Goal: Information Seeking & Learning: Learn about a topic

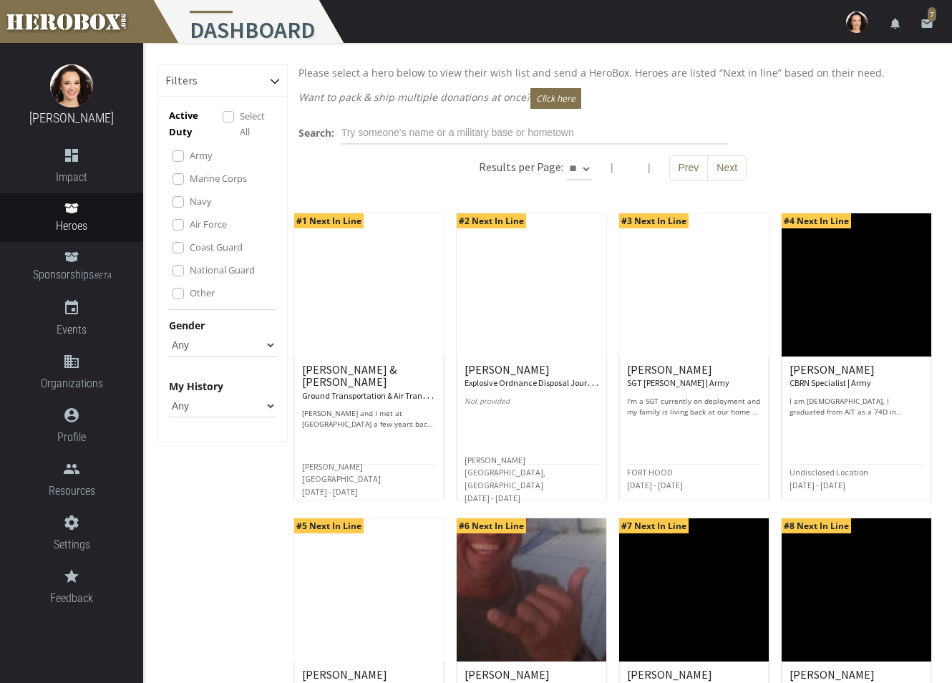
drag, startPoint x: 548, startPoint y: 0, endPoint x: 199, endPoint y: 545, distance: 647.2
click at [199, 389] on div "Filters Active Duty Select All Army Marine Corps Navy Air Force Coast Guard Nat…" at bounding box center [222, 631] width 130 height 1134
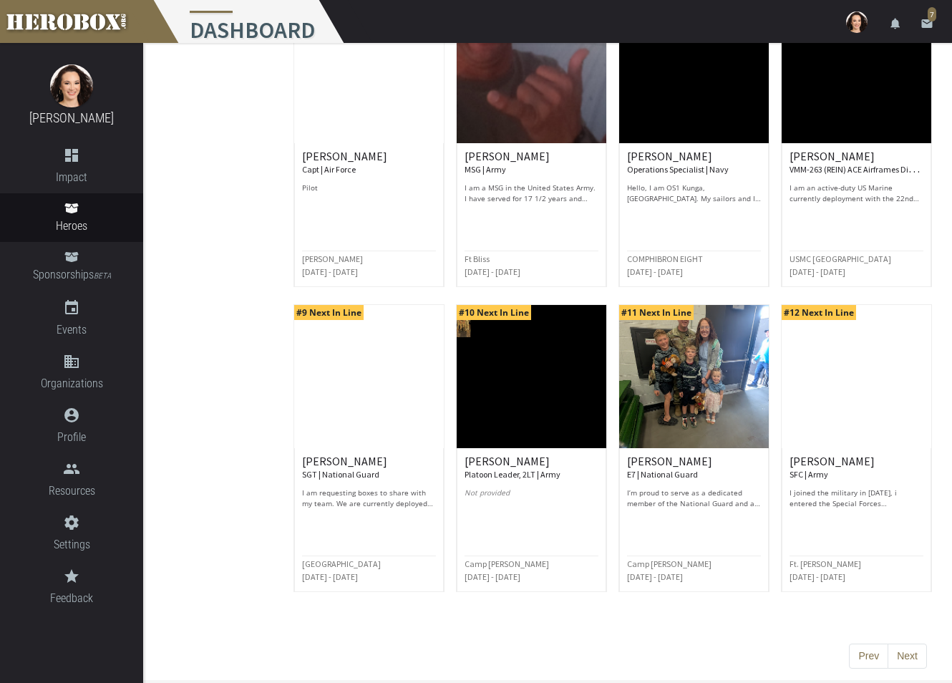
scroll to position [520, 0]
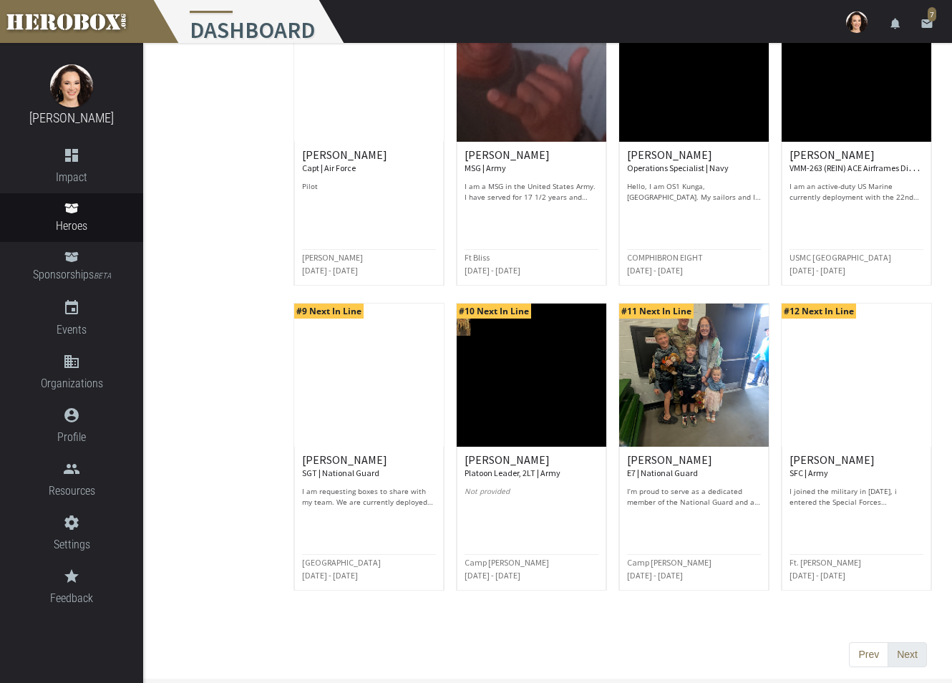
click at [543, 389] on button "Next" at bounding box center [907, 655] width 39 height 26
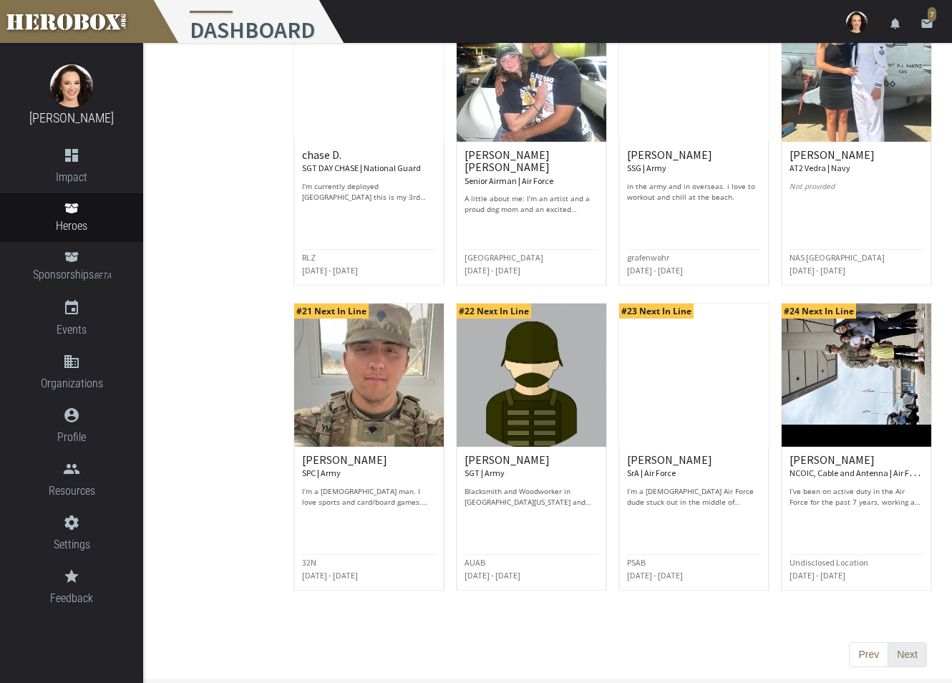
click at [543, 389] on button "Next" at bounding box center [907, 655] width 39 height 26
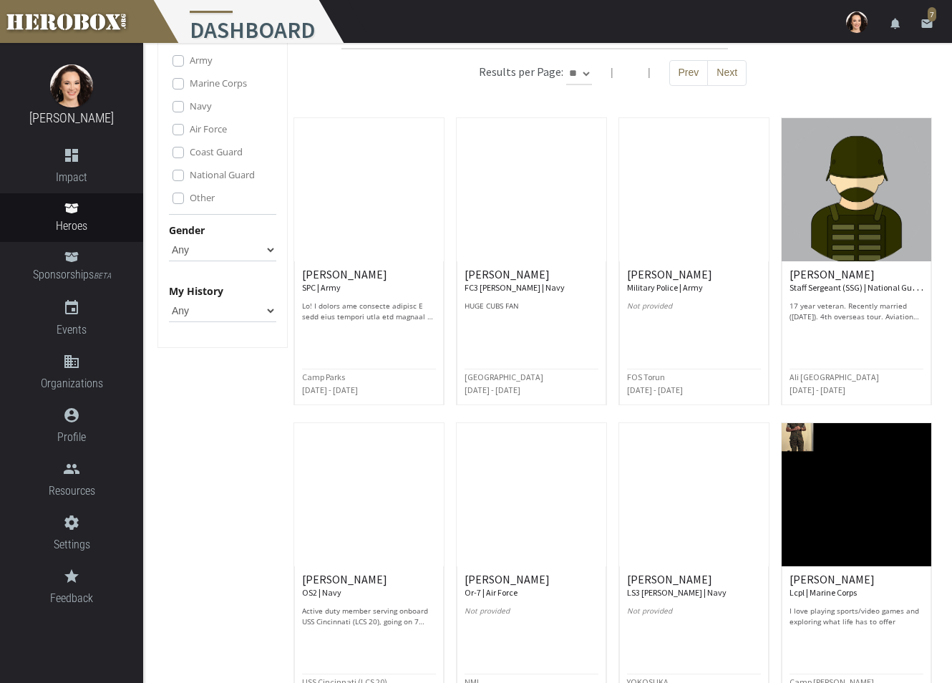
scroll to position [215, 0]
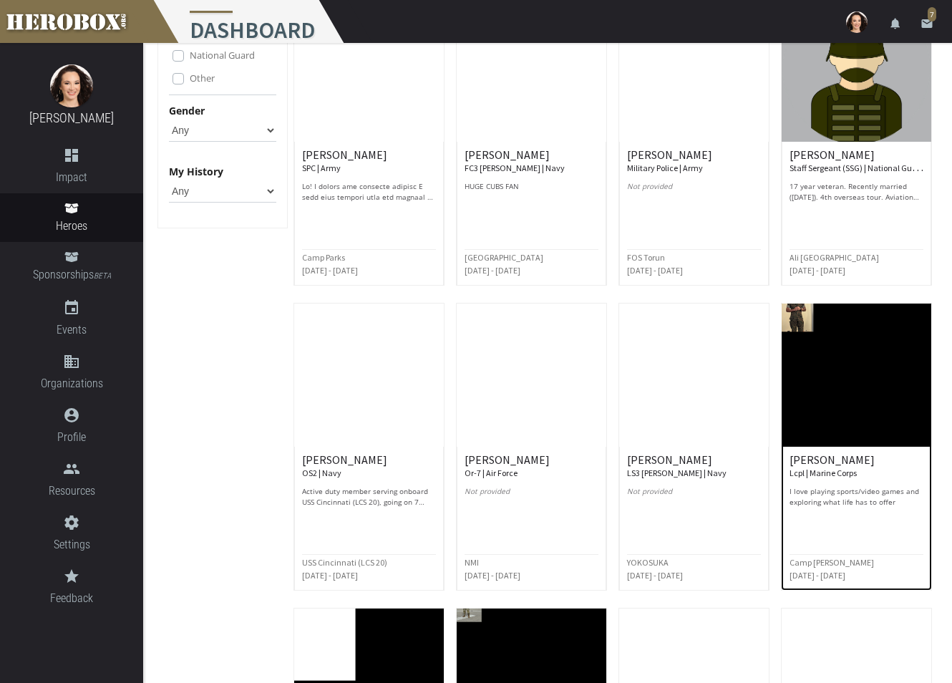
click at [543, 368] on img at bounding box center [857, 375] width 150 height 143
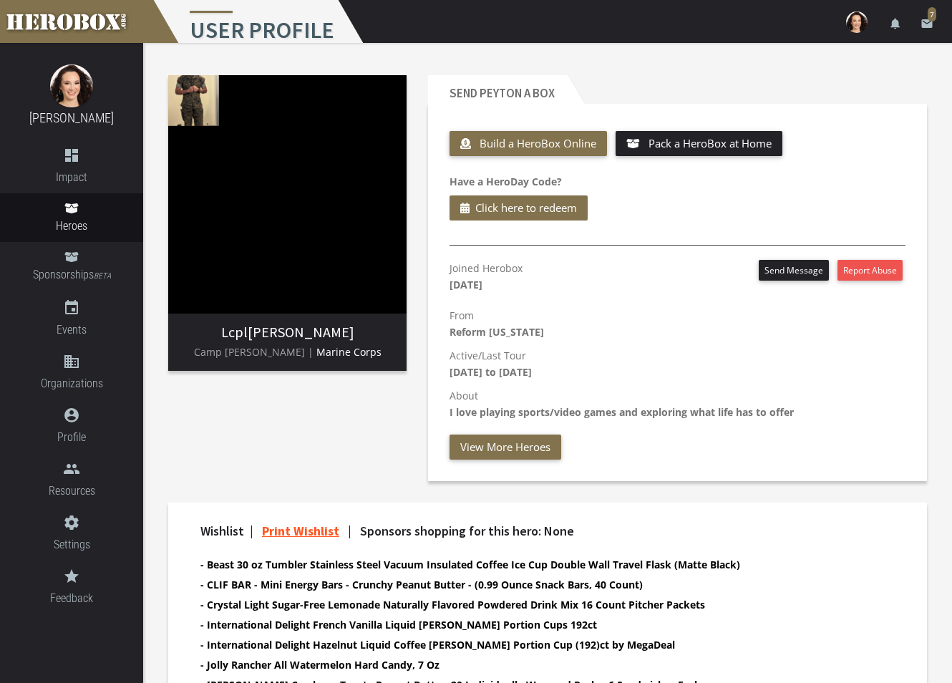
drag, startPoint x: 258, startPoint y: 336, endPoint x: 346, endPoint y: 339, distance: 88.1
click at [346, 339] on h3 "Lcpl [PERSON_NAME]" at bounding box center [287, 332] width 215 height 16
copy h3 "[PERSON_NAME]"
click at [324, 389] on div "Lcpl [PERSON_NAME] Camp [PERSON_NAME] | Marine Corps" at bounding box center [287, 277] width 260 height 427
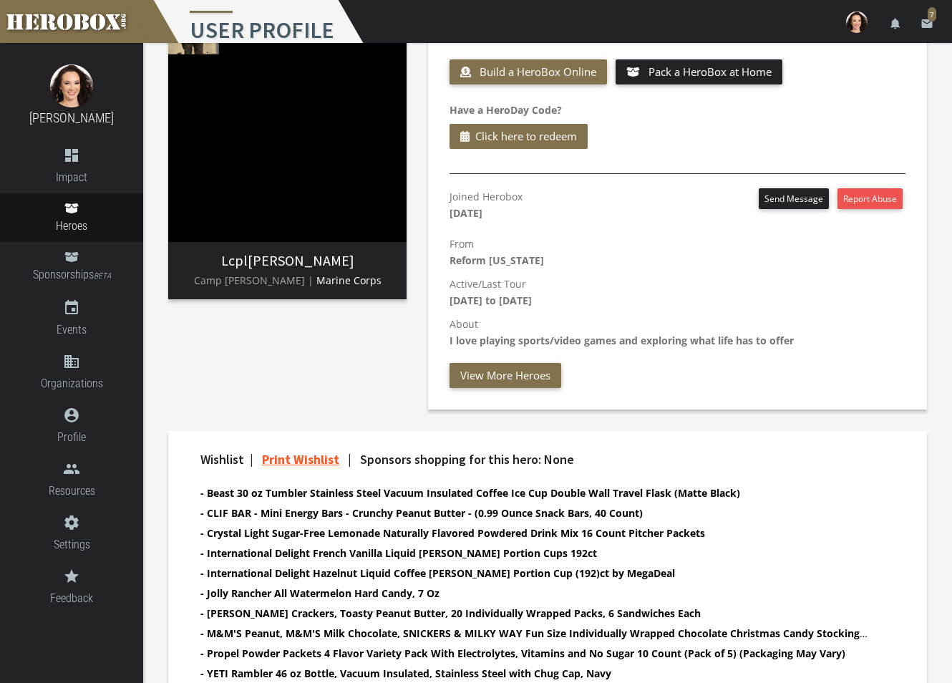
scroll to position [143, 0]
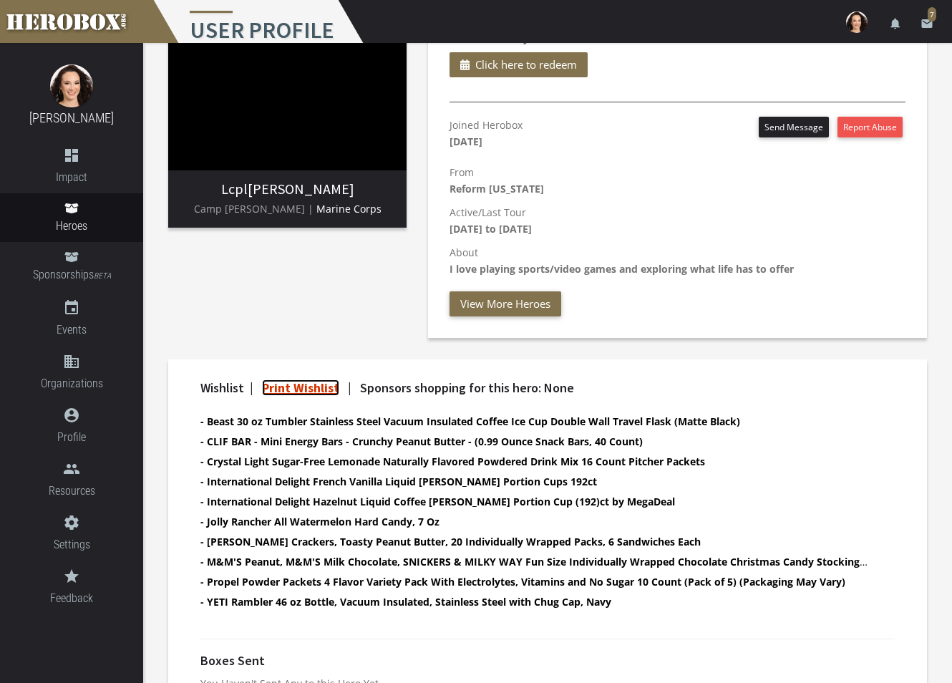
click at [286, 383] on link "Print Wishlist" at bounding box center [300, 387] width 77 height 16
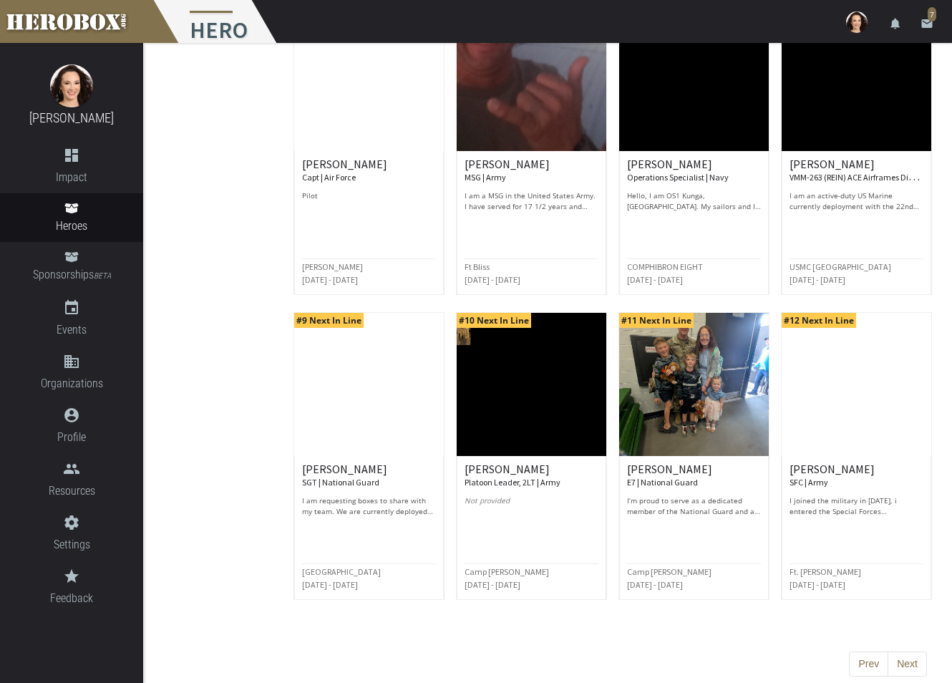
scroll to position [520, 0]
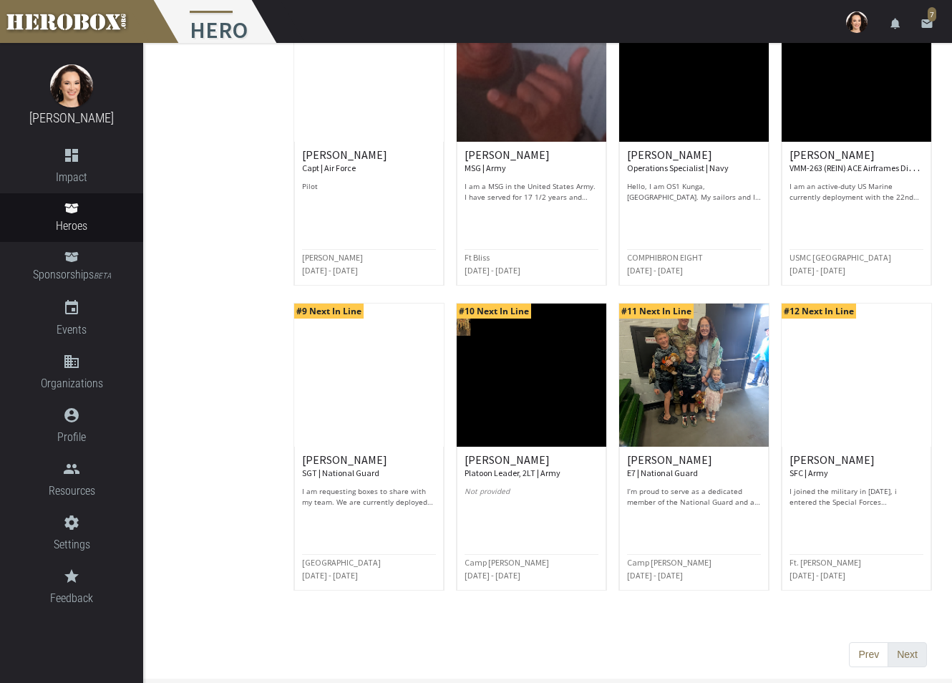
click at [543, 389] on button "Next" at bounding box center [907, 655] width 39 height 26
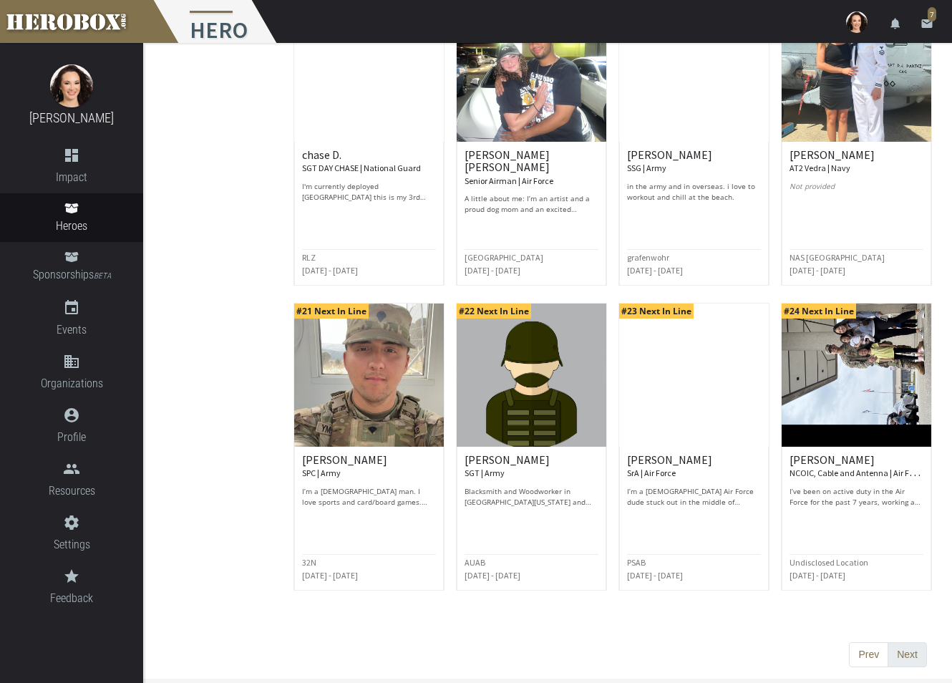
click at [543, 389] on button "Next" at bounding box center [907, 655] width 39 height 26
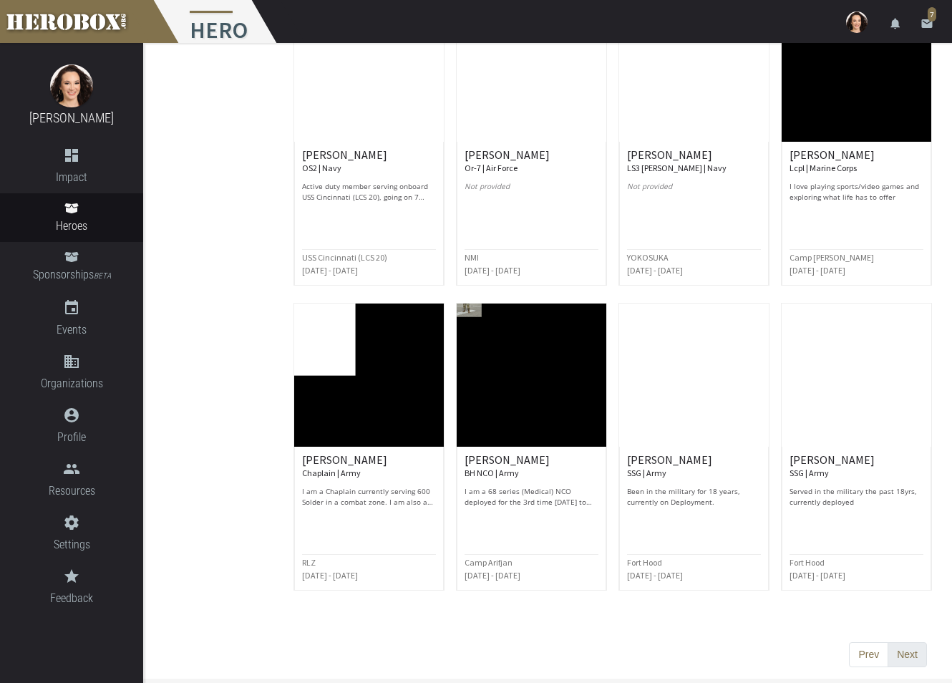
click at [543, 389] on button "Next" at bounding box center [907, 655] width 39 height 26
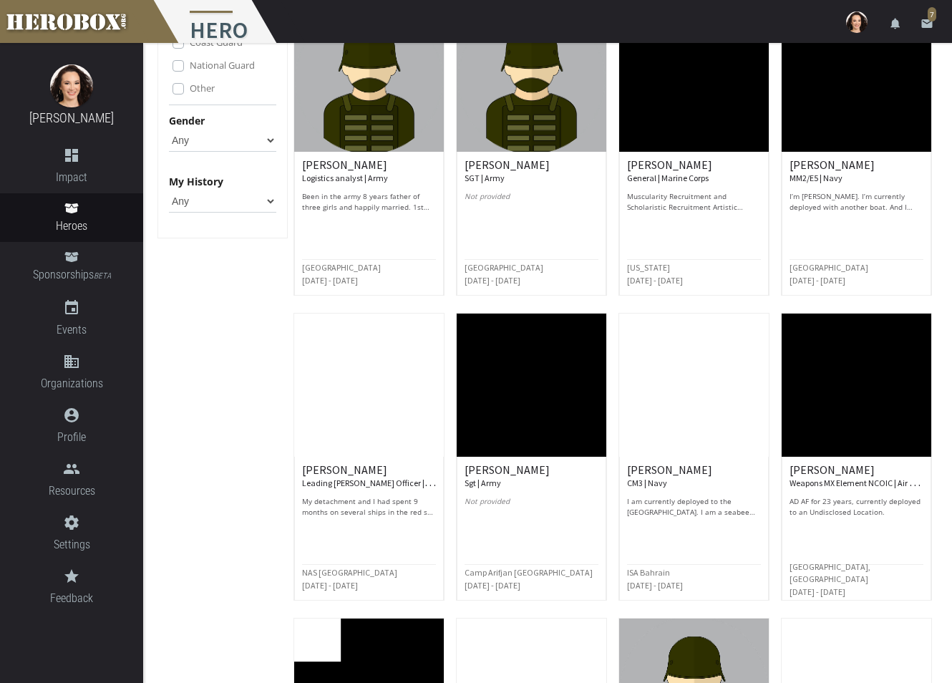
scroll to position [0, 0]
